Goal: Task Accomplishment & Management: Use online tool/utility

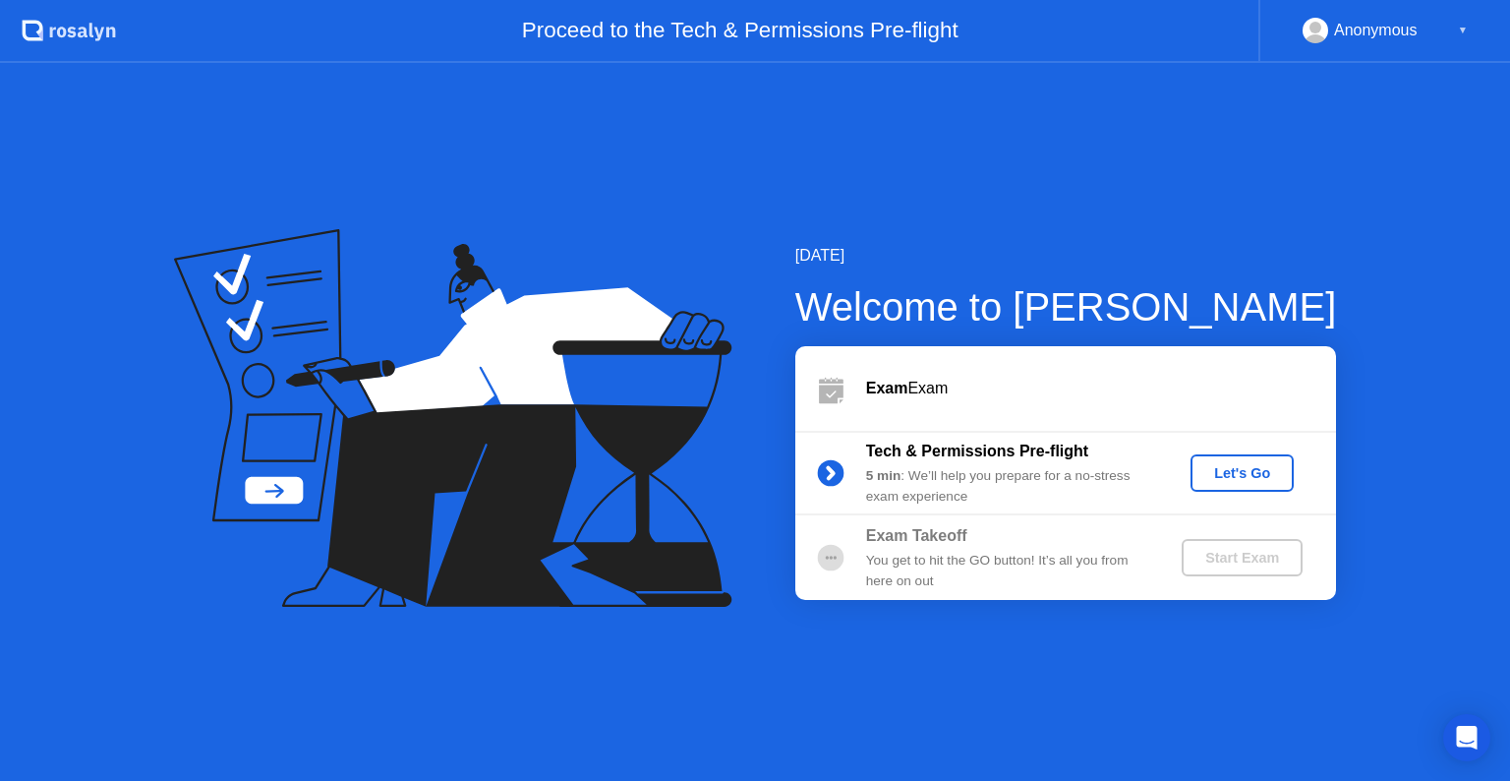
click at [1237, 474] on div "Let's Go" at bounding box center [1242, 473] width 88 height 16
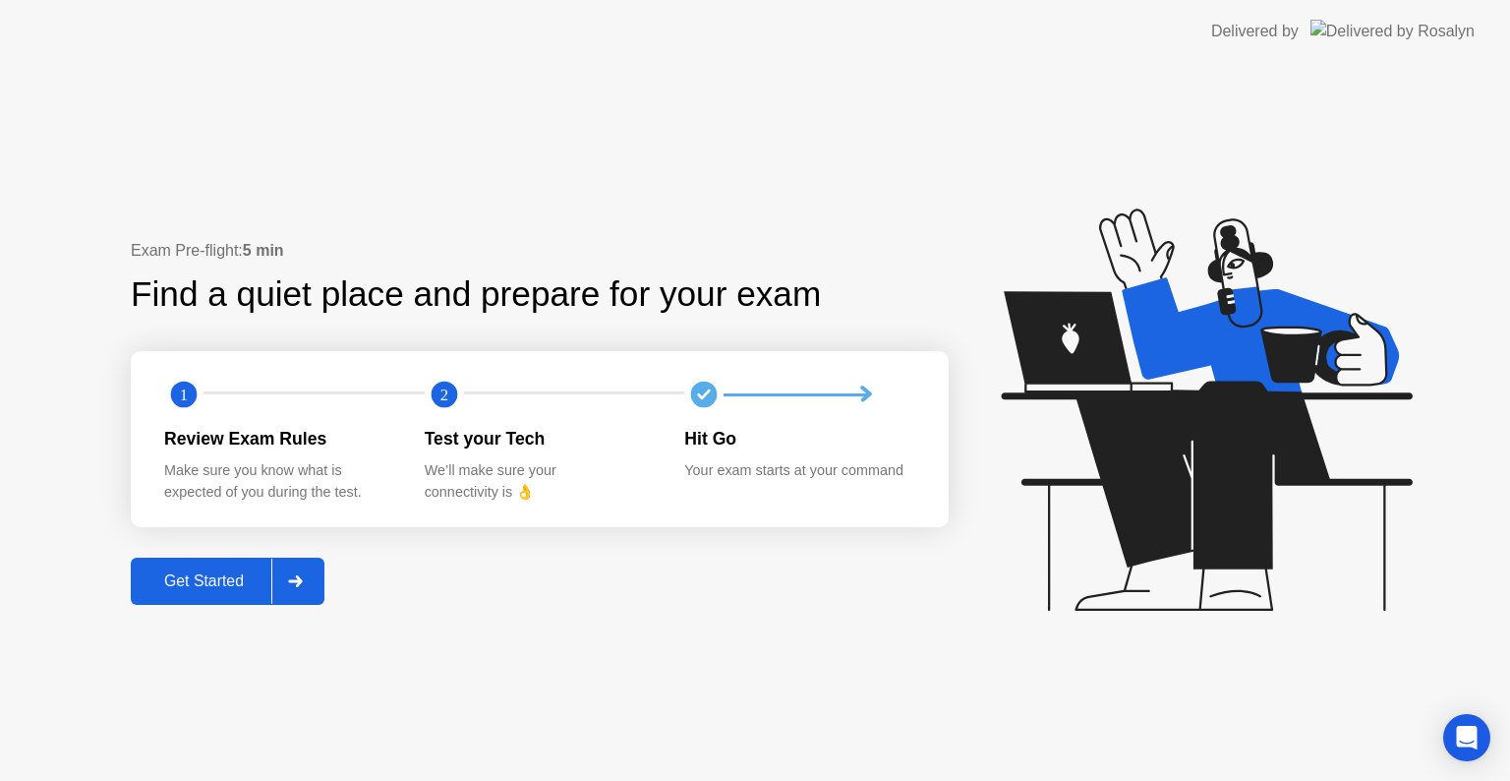
click at [227, 587] on div "Get Started" at bounding box center [204, 581] width 135 height 18
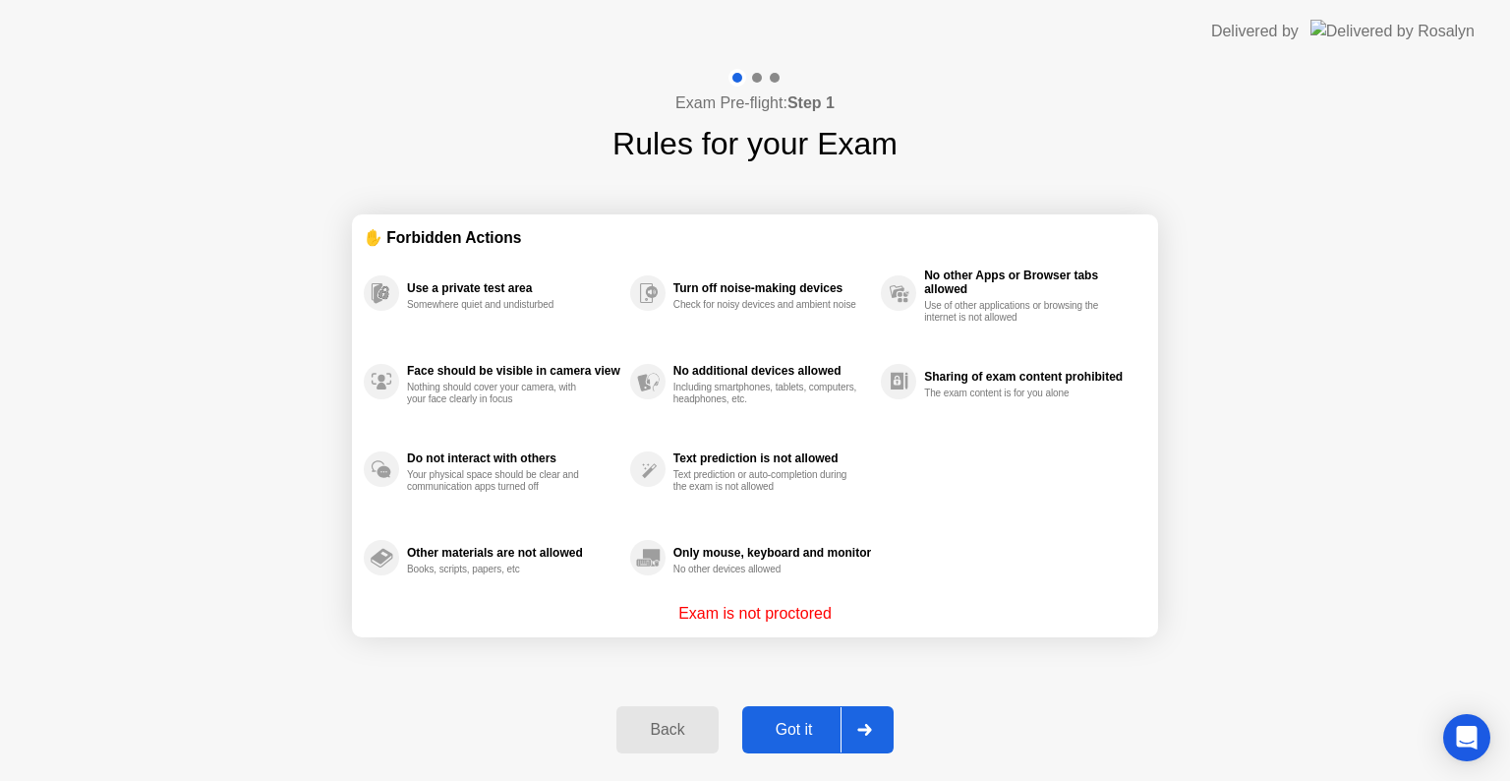
drag, startPoint x: 772, startPoint y: 609, endPoint x: 719, endPoint y: 613, distance: 53.2
click at [719, 613] on p "Exam is not proctored" at bounding box center [754, 614] width 153 height 24
click at [796, 727] on div "Got it" at bounding box center [794, 730] width 92 height 18
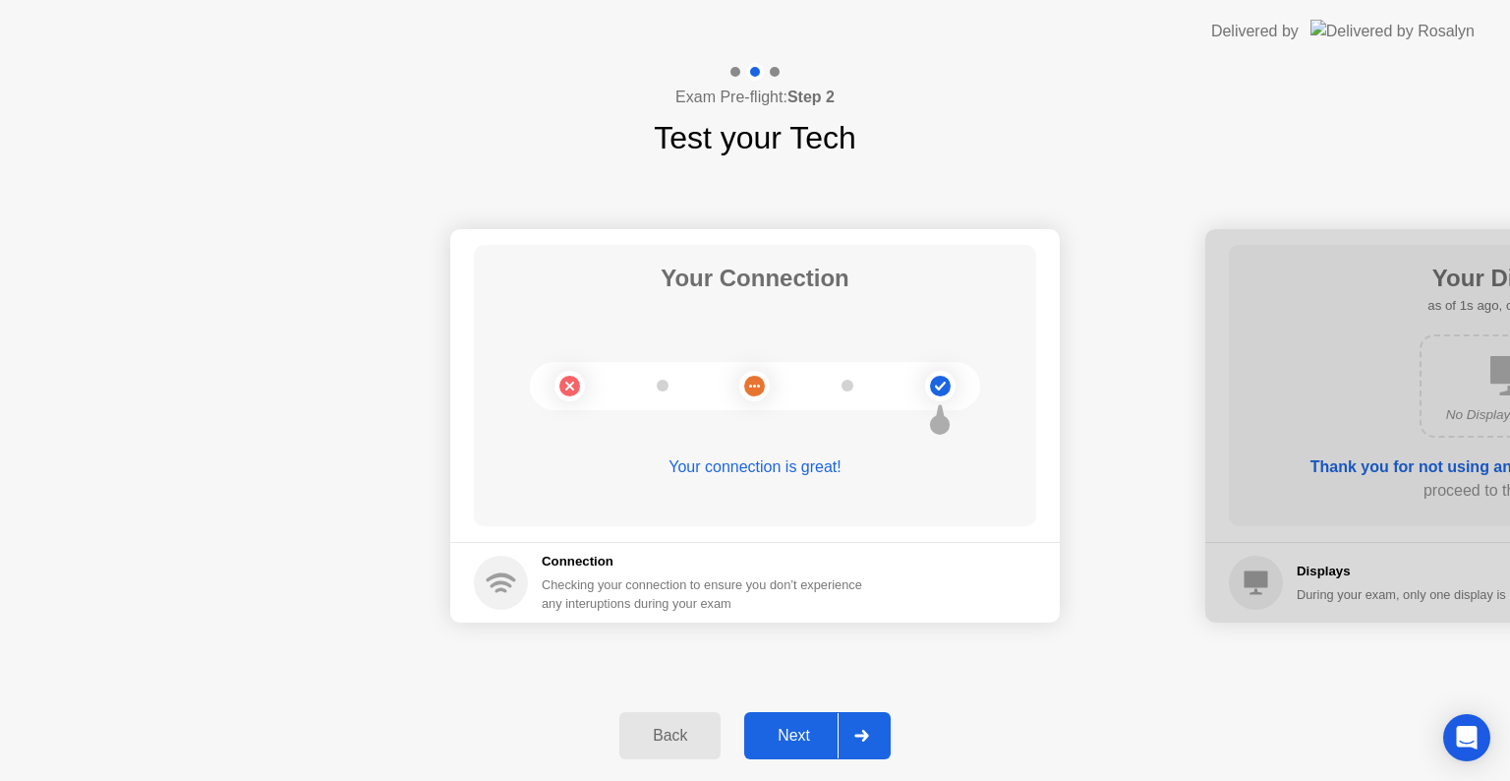
click at [818, 747] on button "Next" at bounding box center [817, 735] width 146 height 47
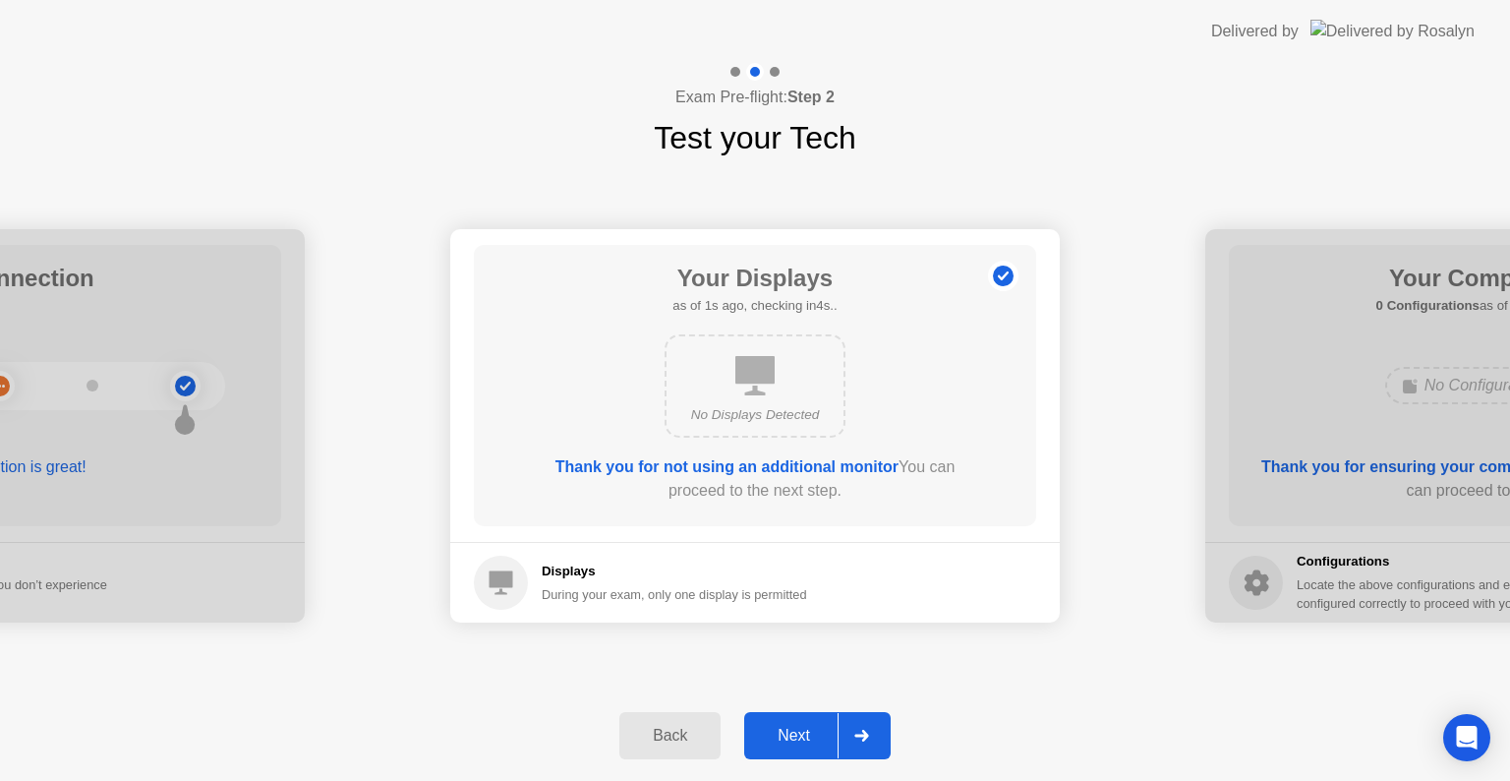
click at [819, 744] on div "Next" at bounding box center [794, 736] width 88 height 18
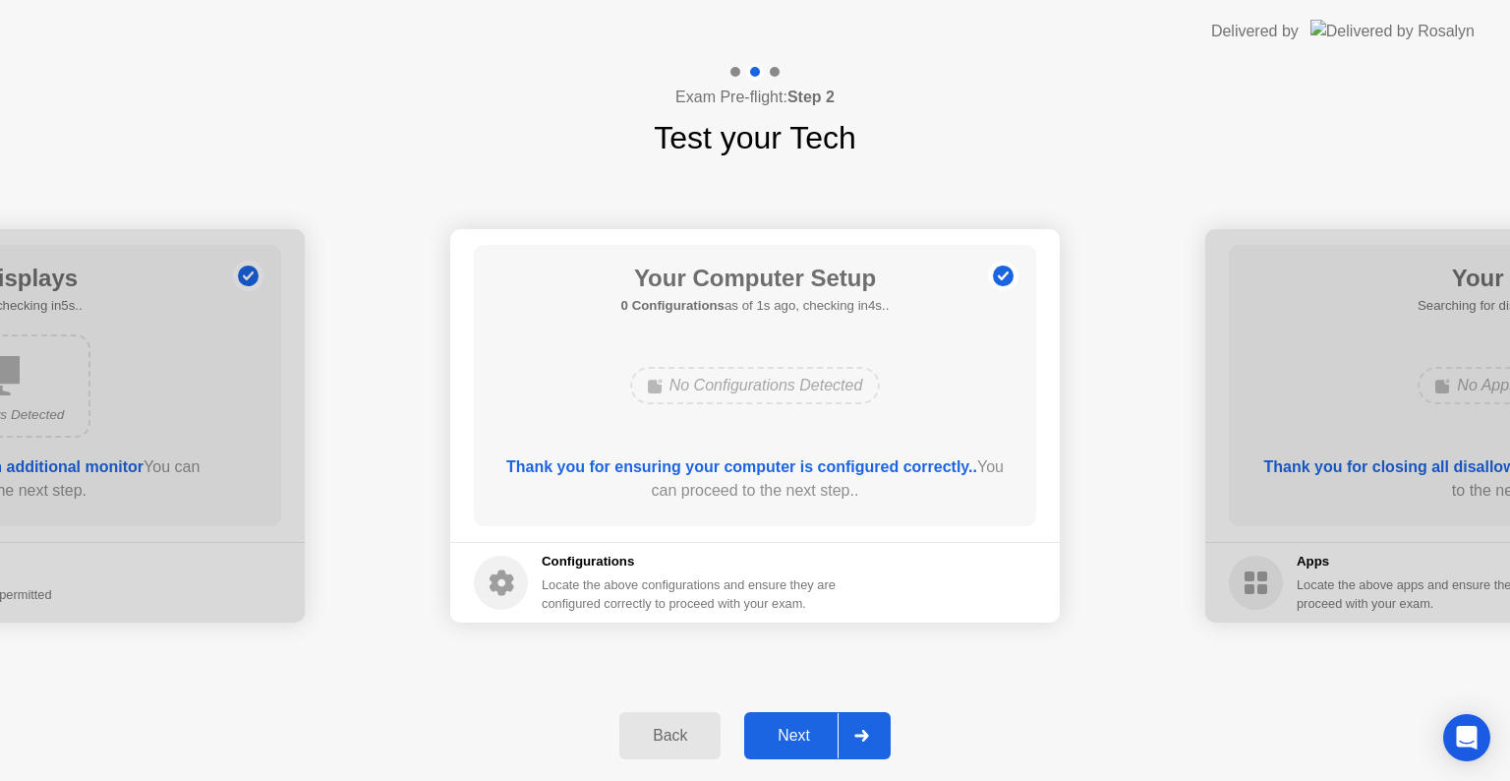
click at [819, 744] on div "Next" at bounding box center [794, 736] width 88 height 18
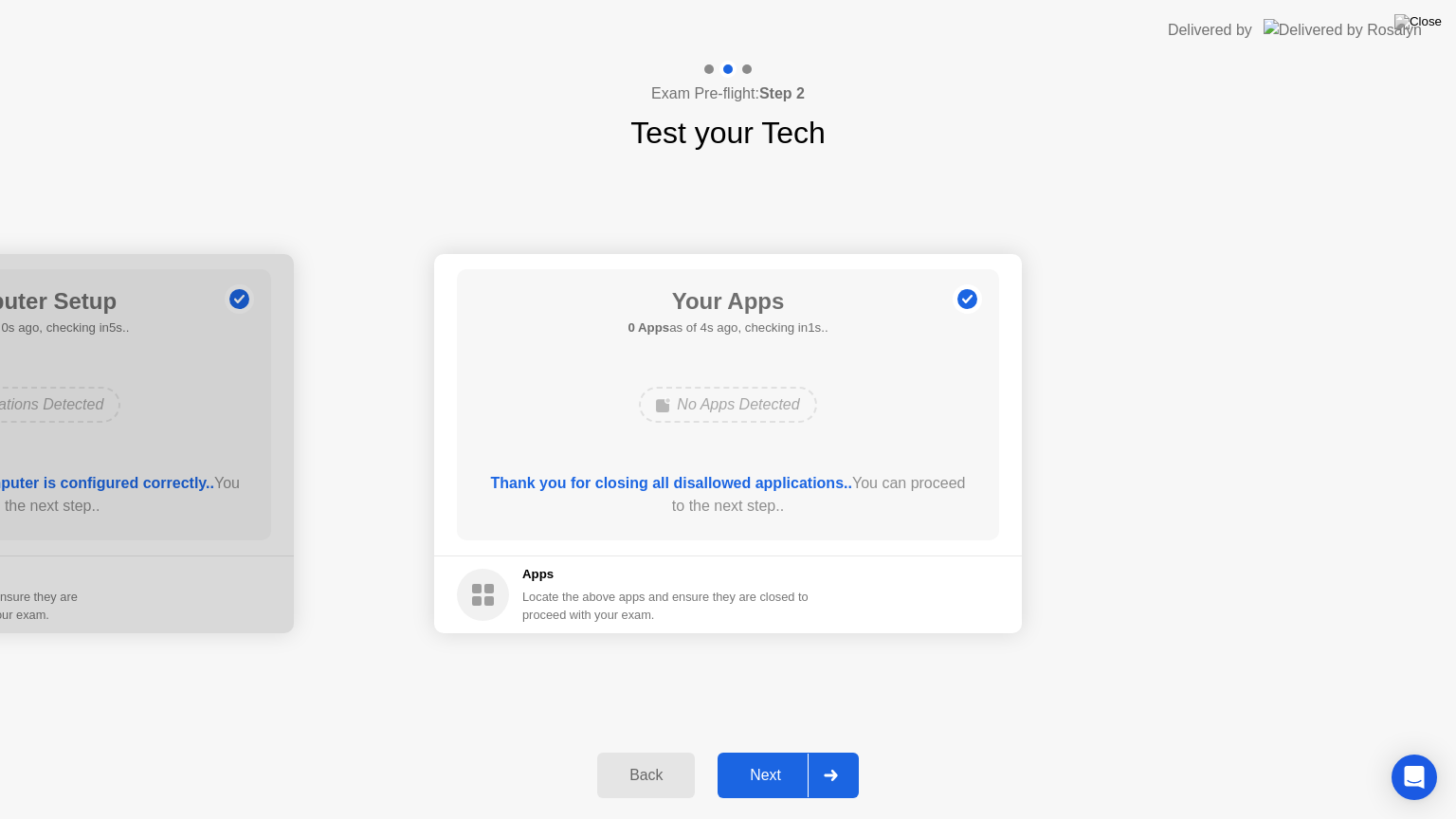
click at [784, 752] on button "Next" at bounding box center [788, 776] width 141 height 45
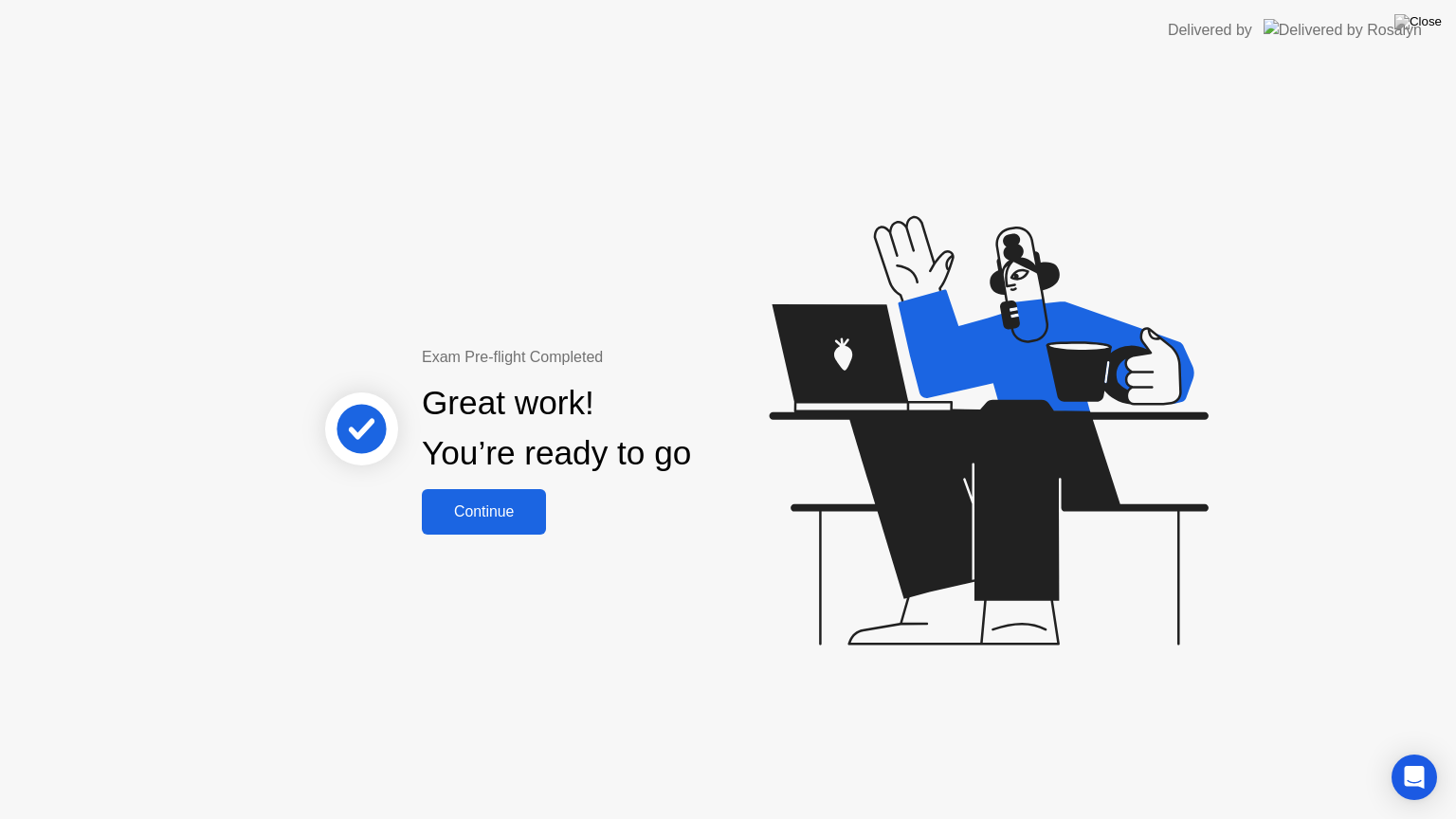
click at [528, 526] on button "Continue" at bounding box center [484, 511] width 124 height 45
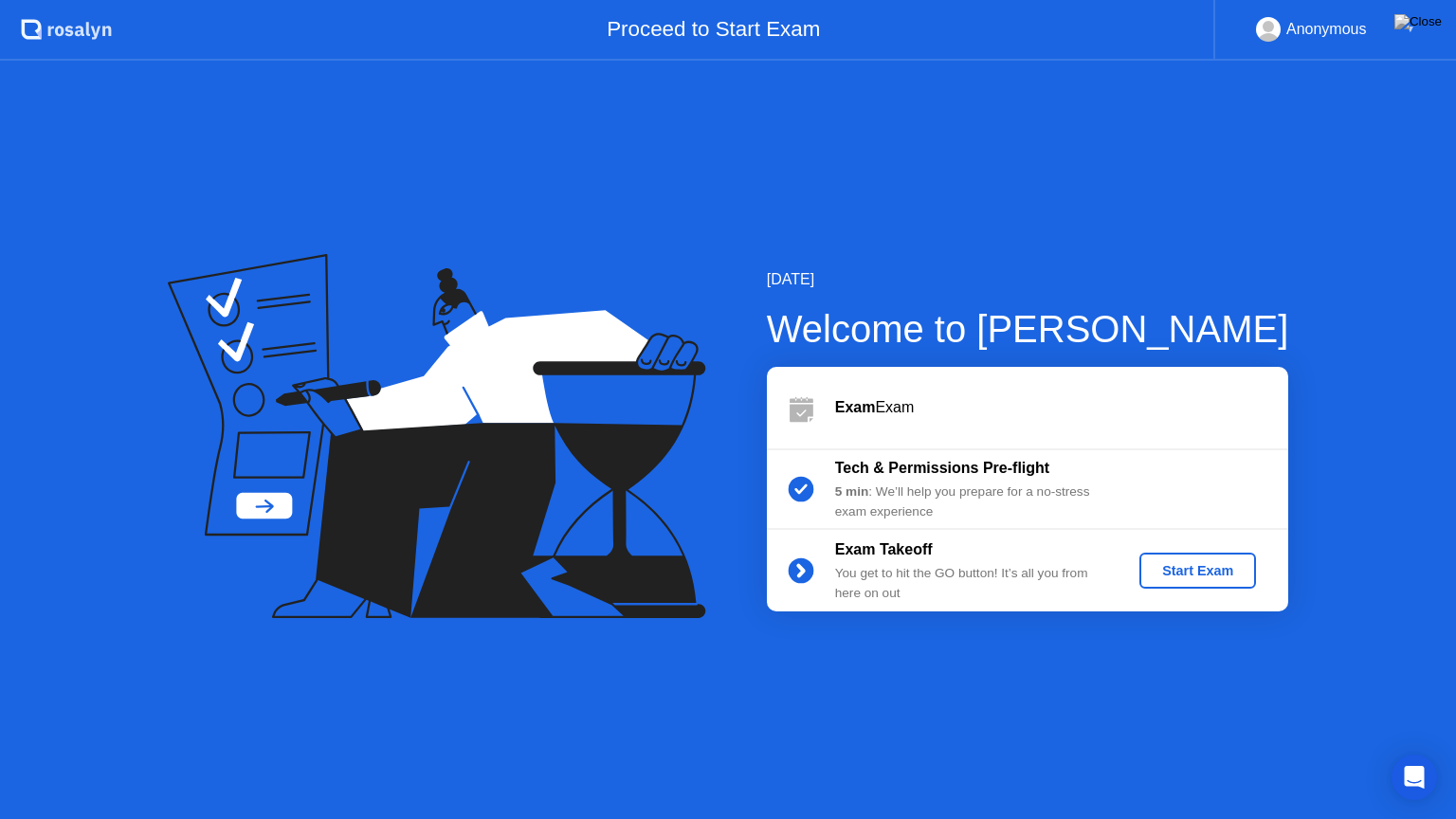
click at [1217, 574] on div "Start Exam" at bounding box center [1198, 571] width 101 height 15
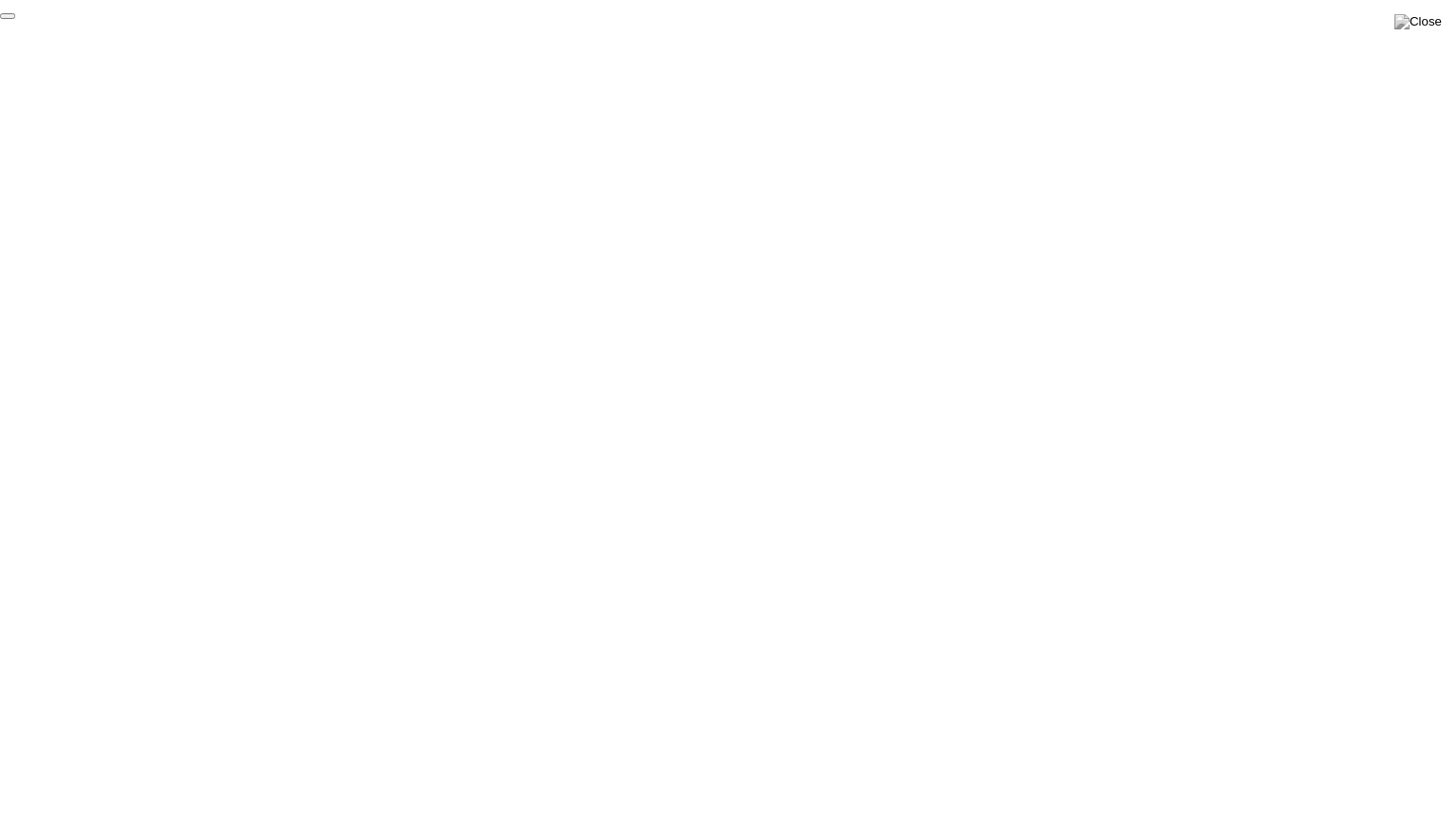
click div "End Proctoring Session"
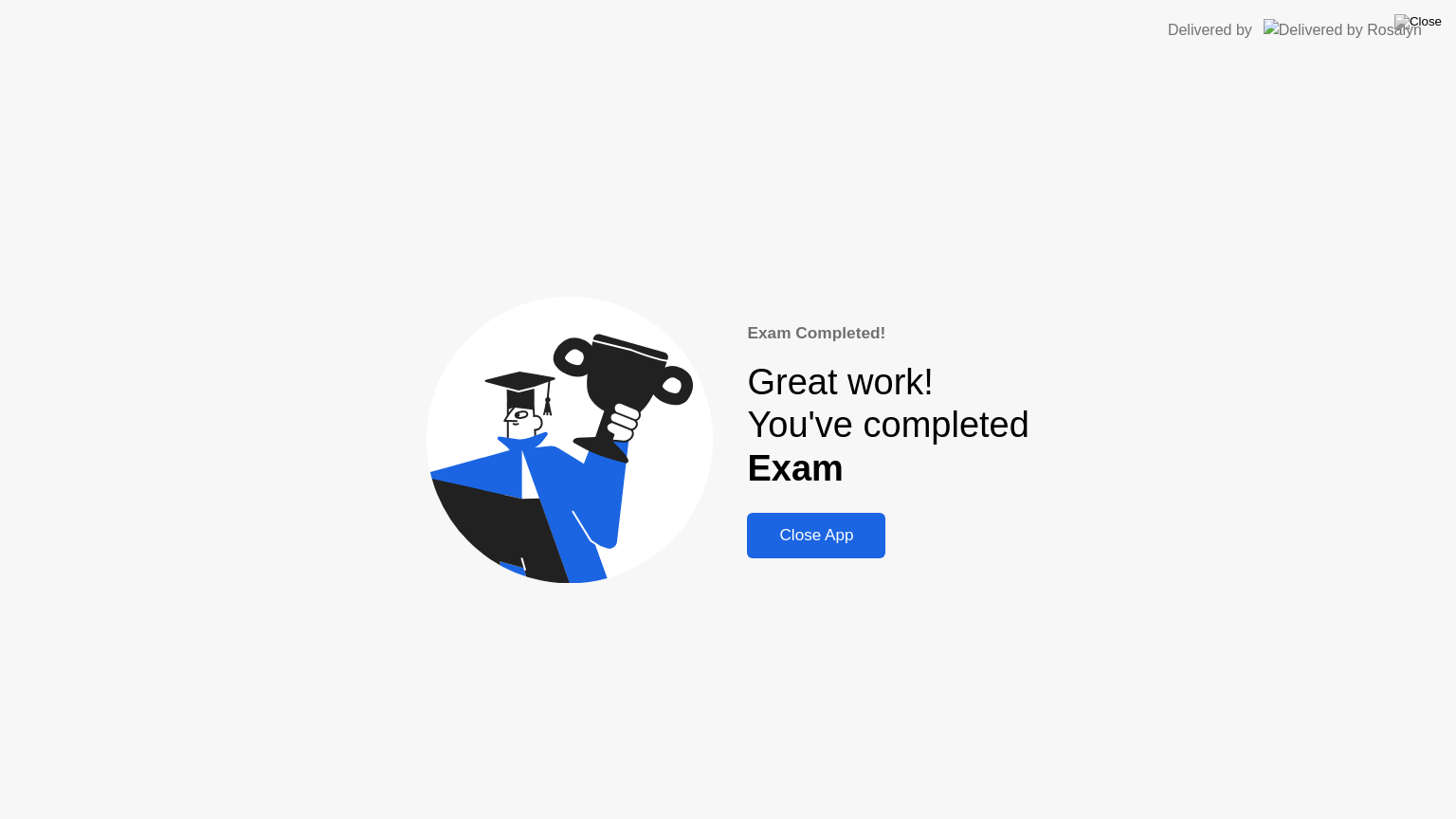
click at [800, 523] on button "Close App" at bounding box center [817, 535] width 139 height 45
